Goal: Obtain resource: Obtain resource

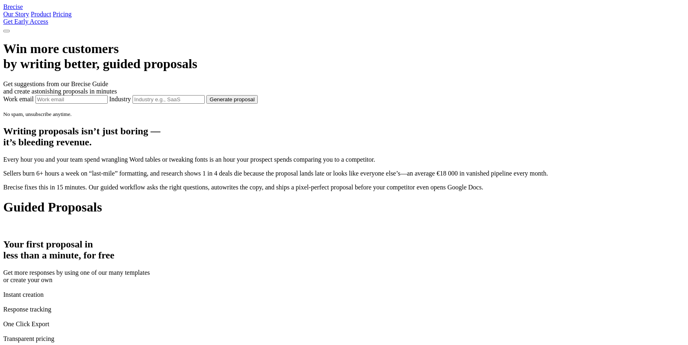
click at [142, 96] on div "Win more customers by writing better, guided proposals Get suggestions from our…" at bounding box center [343, 79] width 681 height 76
click at [108, 104] on input "Work email" at bounding box center [71, 99] width 72 height 9
type input "[PERSON_NAME][EMAIL_ADDRESS][PERSON_NAME][DOMAIN_NAME]"
click at [205, 104] on input "Industry" at bounding box center [169, 99] width 72 height 9
type input "Healthcare"
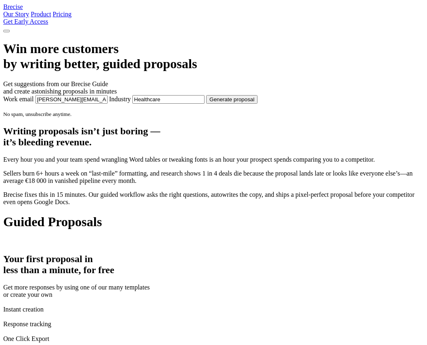
click at [254, 102] on span "Generate proposal" at bounding box center [232, 99] width 45 height 6
click at [108, 104] on input "Work email" at bounding box center [71, 99] width 72 height 9
type input "[PERSON_NAME][EMAIL_ADDRESS][PERSON_NAME][DOMAIN_NAME]"
click at [201, 104] on input "Industry" at bounding box center [169, 99] width 72 height 9
type input "Software Development"
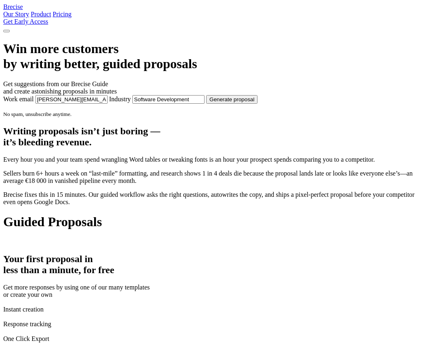
click at [258, 104] on button "Generate proposal" at bounding box center [231, 99] width 51 height 9
